Goal: Task Accomplishment & Management: Manage account settings

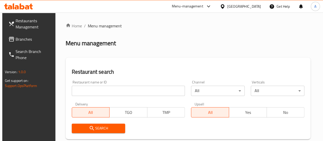
click at [119, 91] on input "search" at bounding box center [128, 90] width 113 height 10
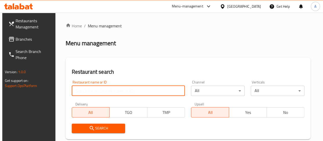
type input "crunchy chicken"
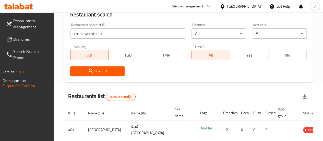
scroll to position [21, 0]
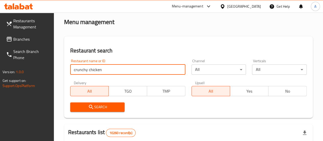
click at [113, 69] on input "crunchy chicken" at bounding box center [127, 69] width 115 height 10
click button "Search" at bounding box center [97, 106] width 55 height 9
click at [106, 110] on button "Search" at bounding box center [97, 106] width 55 height 9
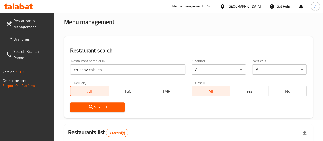
scroll to position [149, 0]
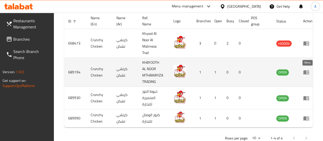
click at [309, 73] on icon "enhanced table" at bounding box center [306, 72] width 6 height 6
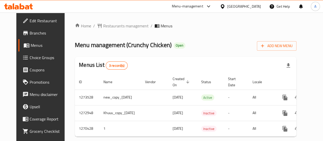
scroll to position [0, 17]
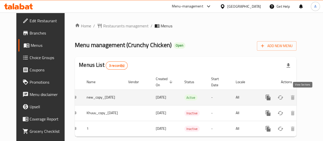
click at [302, 99] on icon "enhanced table" at bounding box center [304, 97] width 6 height 6
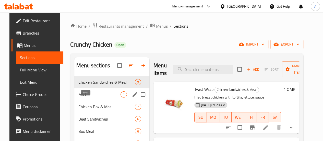
click at [94, 97] on span "M41" at bounding box center [99, 94] width 42 height 6
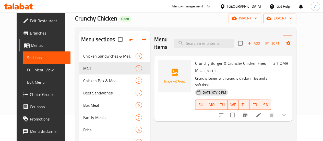
scroll to position [51, 0]
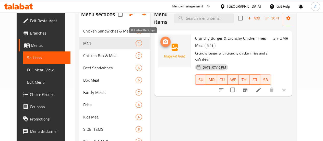
click at [163, 42] on icon "upload picture" at bounding box center [165, 41] width 5 height 5
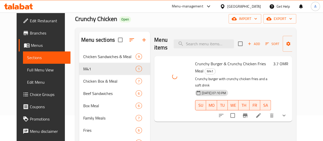
scroll to position [0, 0]
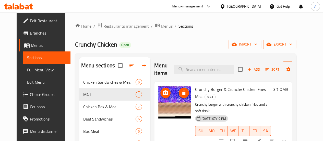
click at [160, 103] on img at bounding box center [174, 101] width 33 height 33
click at [163, 92] on icon "upload picture" at bounding box center [165, 92] width 5 height 5
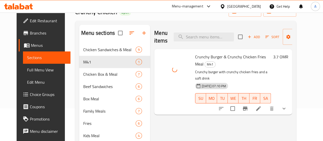
scroll to position [51, 0]
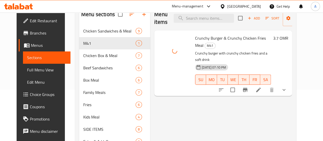
click at [265, 85] on li at bounding box center [258, 89] width 14 height 9
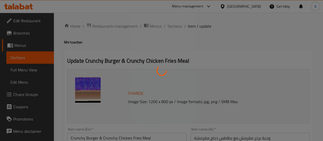
type input "اختيار برجر الدجاج"
type input "1"
type input "اختيارك من البرجر:"
type input "1"
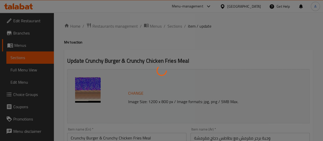
type input "1"
type input "اختيار بطاطس الدجاج"
type input "1"
type input "إختيارك من البطاطا المقلية:"
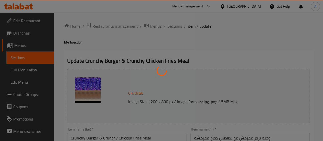
type input "1"
type input "اختيار المشروبات:"
type input "1"
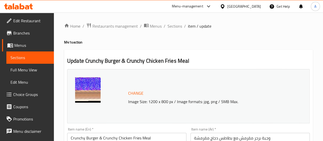
click at [88, 87] on img at bounding box center [88, 90] width 26 height 26
click at [80, 83] on img at bounding box center [88, 90] width 26 height 26
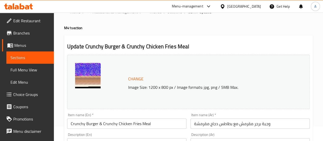
scroll to position [26, 0]
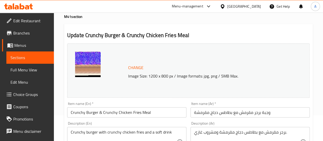
click at [133, 68] on span "Change" at bounding box center [135, 67] width 15 height 7
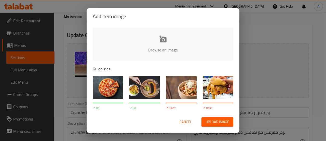
type input "C:\fakepath\Fast Food Feast on Talabat Tray.png"
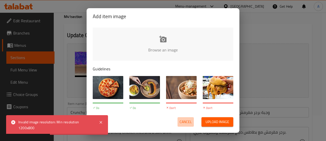
click at [184, 121] on span "Cancel" at bounding box center [186, 121] width 12 height 6
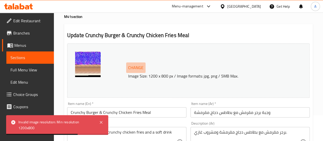
click at [132, 68] on span "Change" at bounding box center [135, 67] width 15 height 7
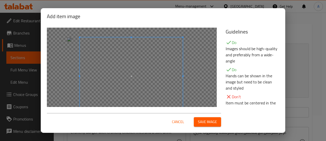
click at [163, 72] on span at bounding box center [131, 76] width 103 height 78
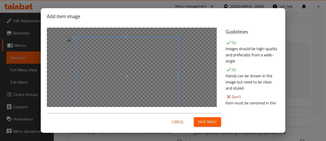
click at [158, 73] on span at bounding box center [126, 76] width 103 height 78
click at [208, 122] on span "Save image" at bounding box center [207, 121] width 19 height 6
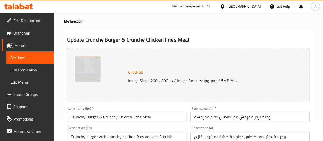
scroll to position [0, 0]
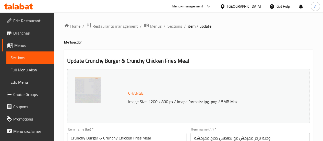
click at [171, 25] on span "Sections" at bounding box center [174, 26] width 15 height 6
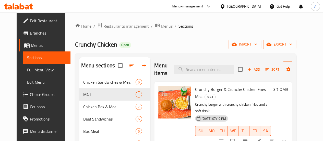
click at [161, 26] on span "Menus" at bounding box center [167, 26] width 12 height 6
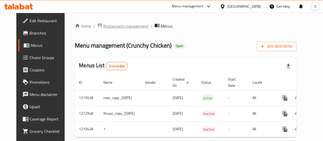
click at [117, 27] on span "Restaurants management" at bounding box center [125, 26] width 45 height 6
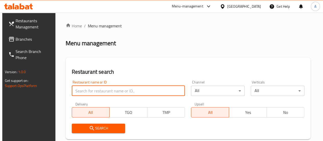
click at [100, 91] on input "search" at bounding box center [128, 90] width 113 height 10
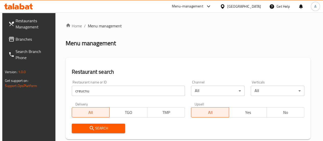
drag, startPoint x: 134, startPoint y: 112, endPoint x: 138, endPoint y: 120, distance: 9.0
click at [97, 91] on input "creucnu" at bounding box center [128, 90] width 113 height 10
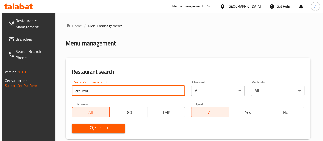
click at [97, 91] on input "creucnu" at bounding box center [128, 90] width 113 height 10
type input "crunchy chicken"
click at [95, 123] on button "Search" at bounding box center [99, 127] width 54 height 9
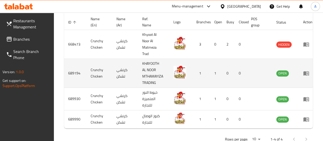
scroll to position [166, 0]
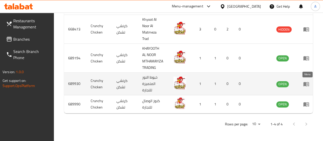
click at [308, 83] on icon "enhanced table" at bounding box center [307, 84] width 2 height 2
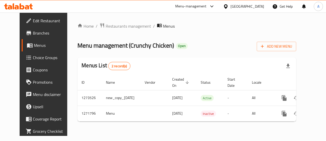
drag, startPoint x: 271, startPoint y: 125, endPoint x: 298, endPoint y: 122, distance: 27.5
click at [297, 122] on div "Home / Restaurants management / Menus Menu management ( Crunchy Chicken ) Open …" at bounding box center [187, 74] width 219 height 103
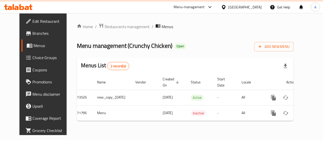
scroll to position [0, 10]
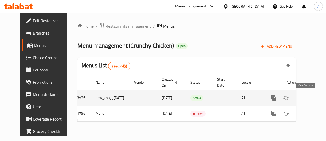
click at [308, 100] on icon "enhanced table" at bounding box center [311, 98] width 6 height 6
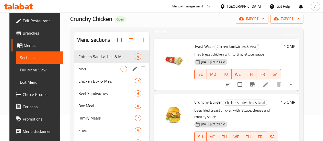
scroll to position [26, 0]
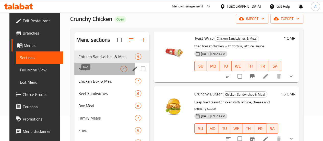
click at [78, 72] on span "M41" at bounding box center [99, 69] width 42 height 6
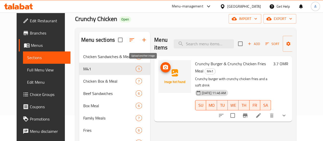
click at [160, 69] on span "upload picture" at bounding box center [165, 67] width 10 height 6
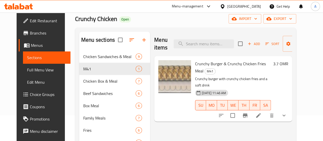
click at [265, 110] on li at bounding box center [258, 114] width 14 height 9
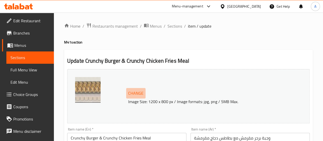
click at [135, 97] on button "Change" at bounding box center [135, 93] width 19 height 10
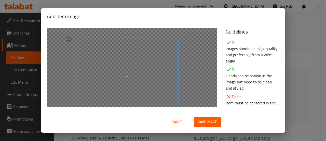
click at [137, 87] on span at bounding box center [126, 76] width 103 height 78
click at [215, 118] on button "Save image" at bounding box center [207, 121] width 27 height 9
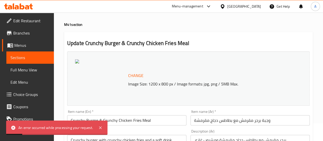
scroll to position [26, 0]
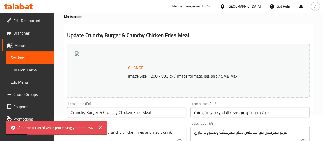
click at [137, 66] on span "Change" at bounding box center [135, 67] width 15 height 7
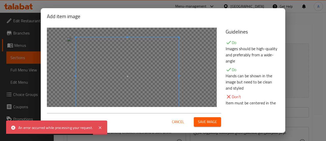
click at [154, 105] on span at bounding box center [127, 76] width 103 height 78
click at [219, 121] on button "Save image" at bounding box center [207, 121] width 27 height 9
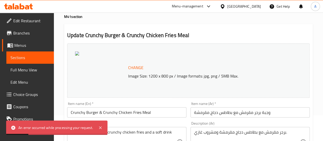
drag, startPoint x: 30, startPoint y: 60, endPoint x: 51, endPoint y: 59, distance: 21.7
click at [30, 60] on span "Sections" at bounding box center [29, 57] width 39 height 6
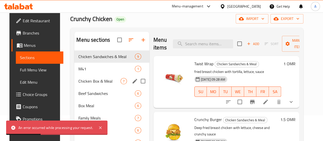
click at [83, 72] on span "M41" at bounding box center [106, 69] width 56 height 6
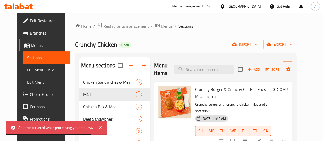
click at [161, 26] on span "Menus" at bounding box center [167, 26] width 12 height 6
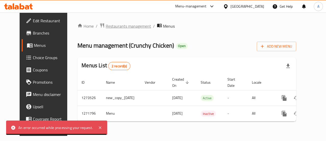
click at [120, 26] on span "Restaurants management" at bounding box center [128, 26] width 45 height 6
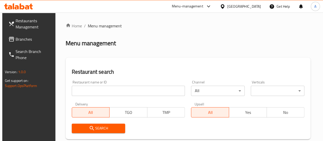
click at [114, 87] on input "search" at bounding box center [128, 90] width 113 height 10
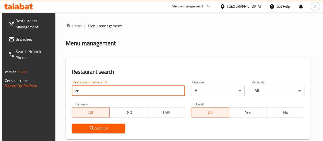
type input "crunchy chicken"
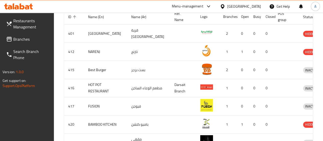
scroll to position [51, 0]
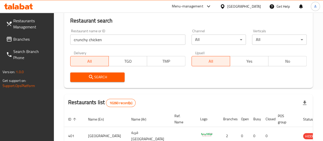
click at [112, 79] on span "Search" at bounding box center [97, 77] width 46 height 6
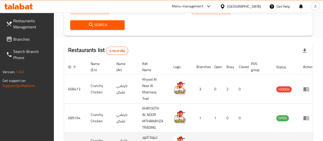
scroll to position [166, 0]
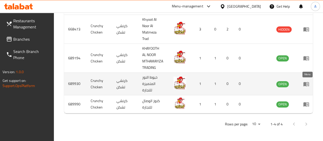
click at [305, 82] on icon "enhanced table" at bounding box center [306, 84] width 6 height 4
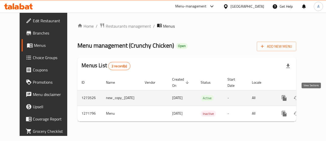
click at [319, 99] on icon "enhanced table" at bounding box center [321, 97] width 5 height 5
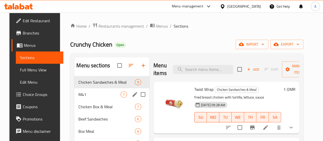
click at [87, 97] on span "M41" at bounding box center [99, 94] width 42 height 6
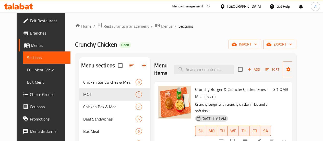
click at [161, 23] on span "Menus" at bounding box center [167, 26] width 12 height 6
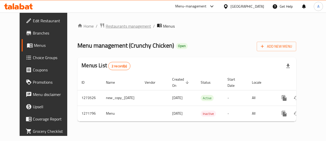
click at [121, 27] on span "Restaurants management" at bounding box center [128, 26] width 45 height 6
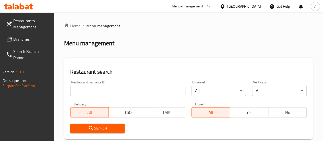
click at [106, 92] on input "search" at bounding box center [127, 90] width 115 height 10
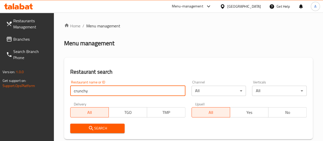
type input "crunchy chicken"
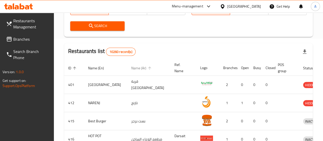
scroll to position [51, 0]
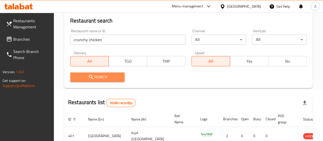
click at [96, 78] on span "Search" at bounding box center [97, 77] width 46 height 6
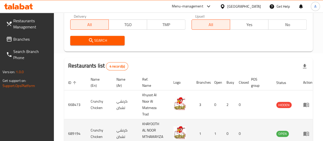
scroll to position [153, 0]
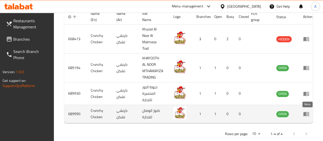
click at [304, 113] on icon "enhanced table" at bounding box center [306, 114] width 6 height 4
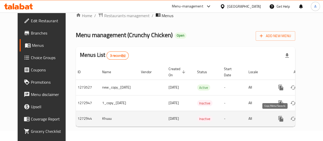
scroll to position [0, 14]
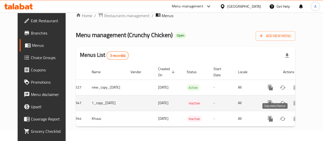
drag, startPoint x: 253, startPoint y: 117, endPoint x: 281, endPoint y: 96, distance: 34.9
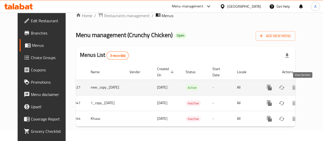
click at [303, 86] on icon "enhanced table" at bounding box center [305, 87] width 5 height 5
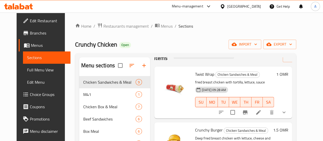
scroll to position [26, 0]
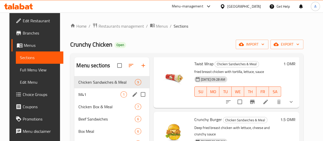
click at [78, 97] on span "M41" at bounding box center [99, 94] width 42 height 6
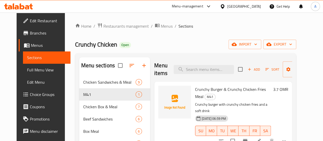
scroll to position [26, 0]
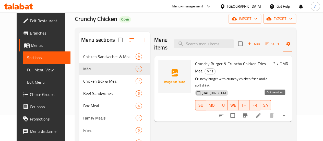
click at [261, 112] on icon at bounding box center [258, 115] width 6 height 6
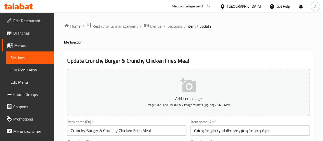
click at [188, 88] on icon "button" at bounding box center [188, 85] width 16 height 14
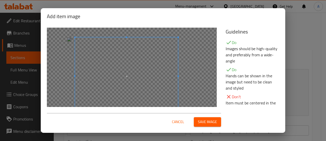
click at [144, 83] on span at bounding box center [126, 76] width 103 height 78
click at [201, 125] on span "Save image" at bounding box center [207, 121] width 19 height 6
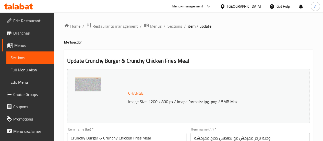
click at [179, 28] on span "Sections" at bounding box center [174, 26] width 15 height 6
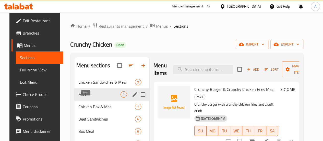
click at [91, 97] on span "M41" at bounding box center [99, 94] width 42 height 6
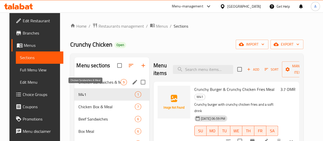
click at [81, 85] on span "Chicken Sandwiches & Meal" at bounding box center [99, 82] width 42 height 6
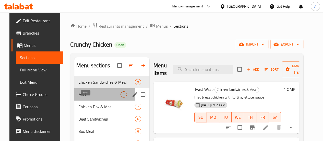
click at [80, 97] on span "M41" at bounding box center [99, 94] width 42 height 6
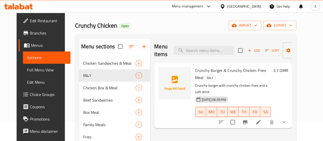
scroll to position [26, 0]
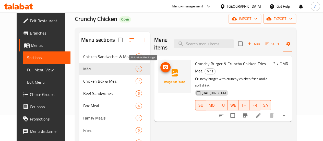
click at [162, 64] on icon "upload picture" at bounding box center [165, 67] width 6 height 6
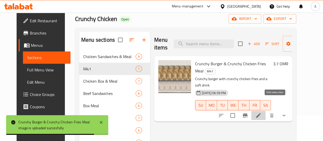
click at [261, 112] on icon at bounding box center [258, 115] width 6 height 6
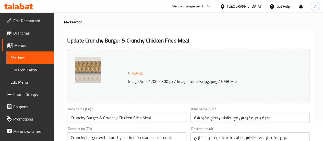
scroll to position [51, 0]
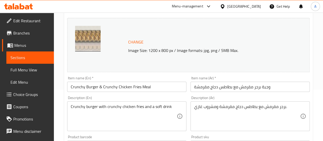
click at [95, 34] on img at bounding box center [88, 39] width 26 height 26
drag, startPoint x: 94, startPoint y: 26, endPoint x: 93, endPoint y: 35, distance: 9.3
click at [93, 35] on div "Change Image Size: 1200 x 800 px / Image formats: jpg, png / 5MB Max." at bounding box center [188, 45] width 242 height 54
drag, startPoint x: 94, startPoint y: 35, endPoint x: 91, endPoint y: 37, distance: 3.4
click at [94, 35] on img at bounding box center [88, 39] width 26 height 26
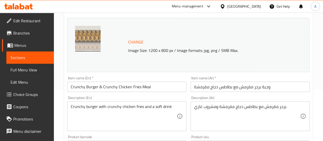
click at [122, 49] on div at bounding box center [100, 45] width 51 height 38
click at [121, 52] on div at bounding box center [100, 45] width 51 height 38
click at [120, 77] on div "Item name (En)   * Crunchy Burger & Crunchy Chicken Fries Meal Item name (En) *" at bounding box center [126, 84] width 119 height 16
click at [138, 43] on span "Change" at bounding box center [135, 41] width 15 height 7
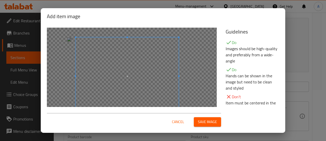
click at [84, 70] on span at bounding box center [127, 76] width 103 height 78
click at [206, 126] on button "Save image" at bounding box center [207, 121] width 27 height 9
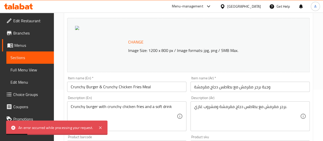
click at [23, 60] on span "Sections" at bounding box center [29, 57] width 39 height 6
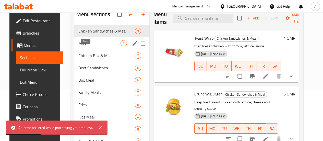
click at [86, 46] on span "M41" at bounding box center [99, 43] width 42 height 6
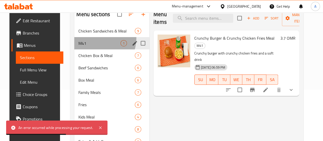
click at [89, 46] on div "M41 1" at bounding box center [111, 43] width 75 height 12
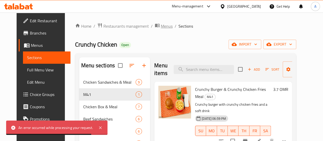
click at [161, 27] on span "Menus" at bounding box center [167, 26] width 12 height 6
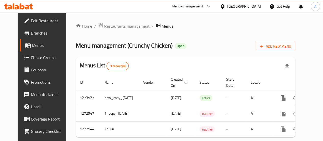
click at [121, 24] on span "Restaurants management" at bounding box center [126, 26] width 45 height 6
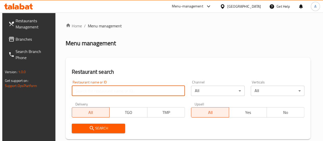
click at [97, 91] on input "search" at bounding box center [128, 90] width 113 height 10
type input "hachi basha"
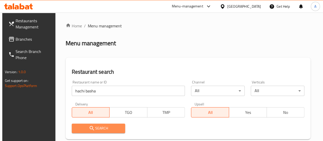
click at [100, 130] on span "Search" at bounding box center [98, 128] width 45 height 6
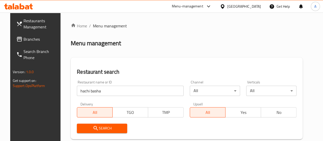
scroll to position [83, 0]
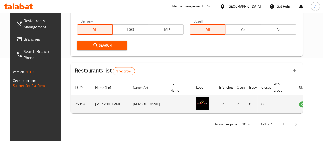
click at [322, 106] on icon "enhanced table" at bounding box center [329, 104] width 6 height 4
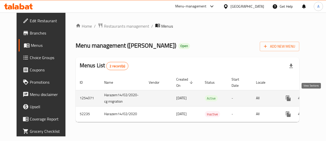
click at [322, 98] on icon "enhanced table" at bounding box center [325, 98] width 5 height 5
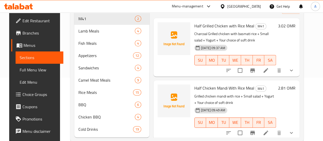
scroll to position [56, 0]
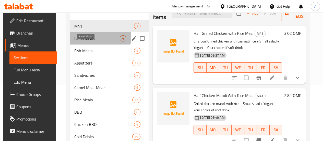
click at [87, 41] on span "Lamb Meals" at bounding box center [96, 38] width 45 height 6
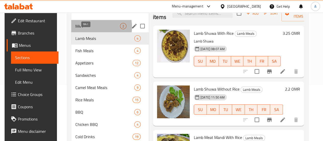
click at [89, 29] on span "M41" at bounding box center [97, 26] width 45 height 6
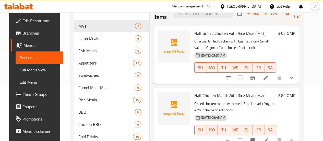
click at [313, 58] on div "Home / Restaurants management / Menus / Sections Hachi Basha Open import export…" at bounding box center [186, 58] width 253 height 202
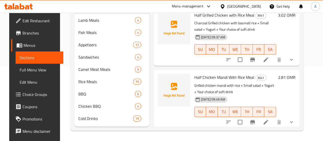
scroll to position [56, 0]
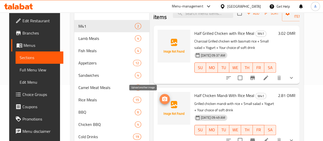
click at [164, 99] on circle "upload picture" at bounding box center [165, 99] width 2 height 2
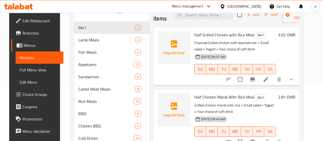
scroll to position [81, 0]
